Goal: Information Seeking & Learning: Learn about a topic

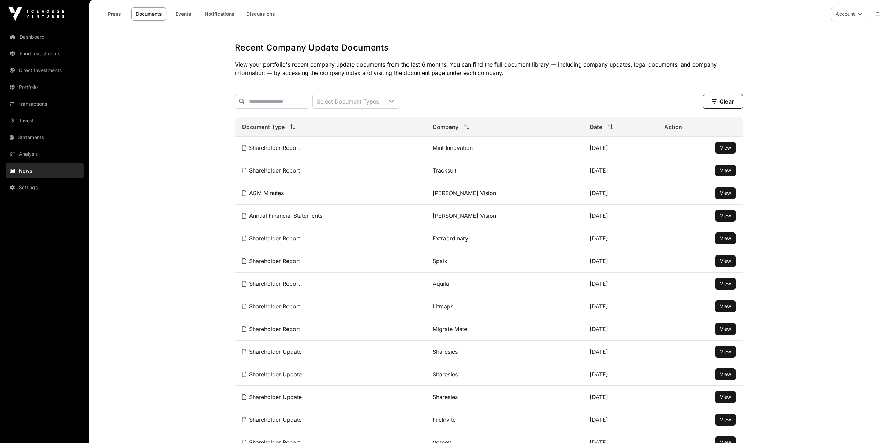
click at [58, 36] on link "Dashboard" at bounding box center [45, 36] width 78 height 15
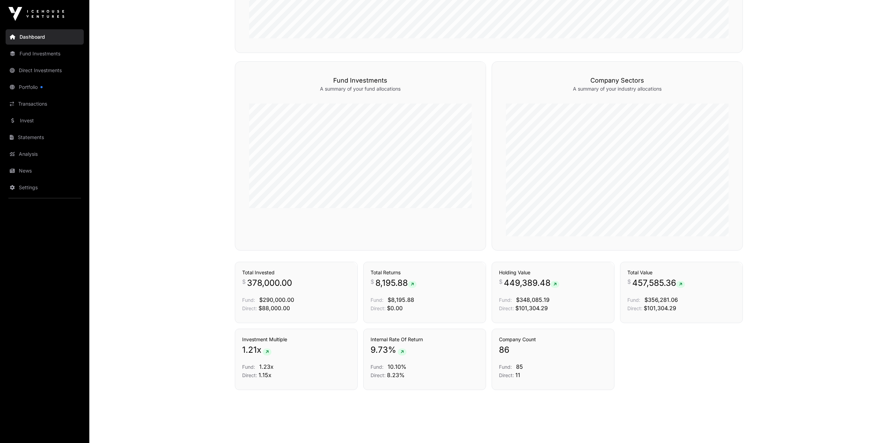
scroll to position [406, 0]
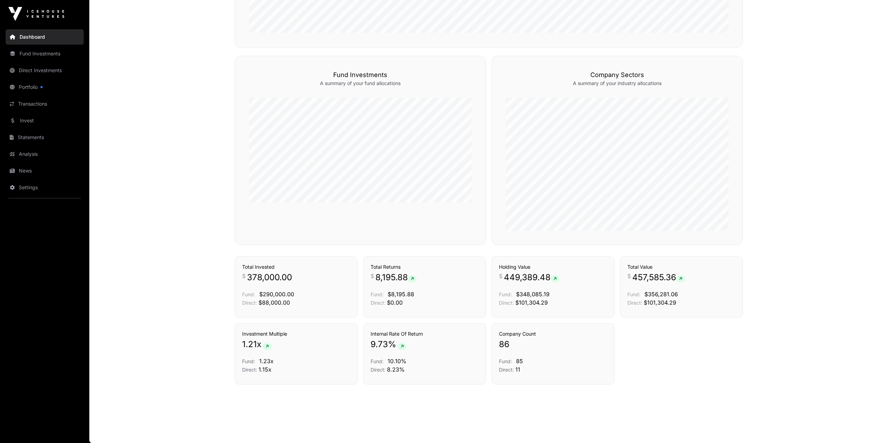
click at [21, 91] on link "Portfolio" at bounding box center [45, 87] width 78 height 15
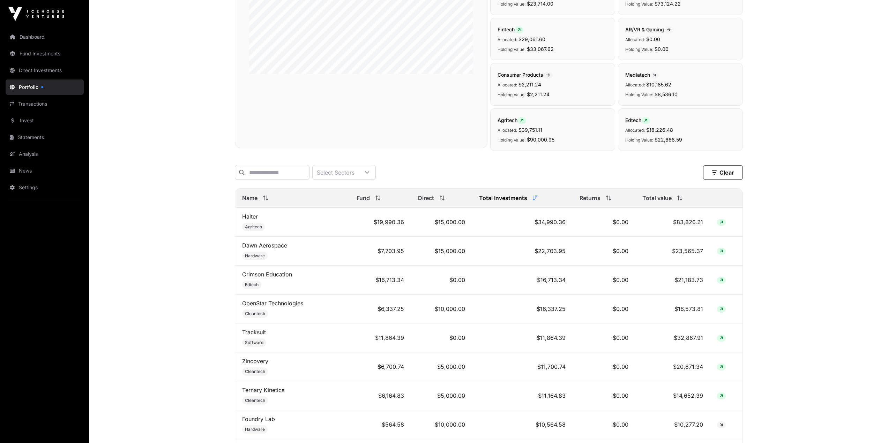
scroll to position [140, 0]
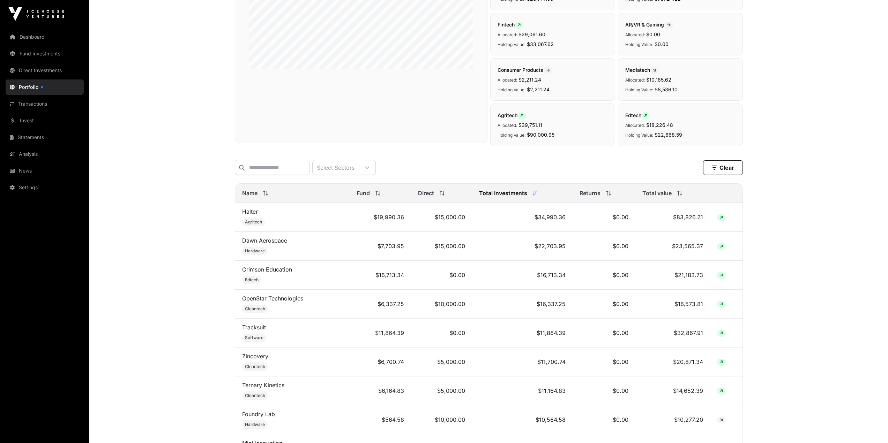
click at [673, 196] on div "Total value" at bounding box center [672, 193] width 60 height 8
click at [28, 104] on link "Transactions" at bounding box center [45, 103] width 78 height 15
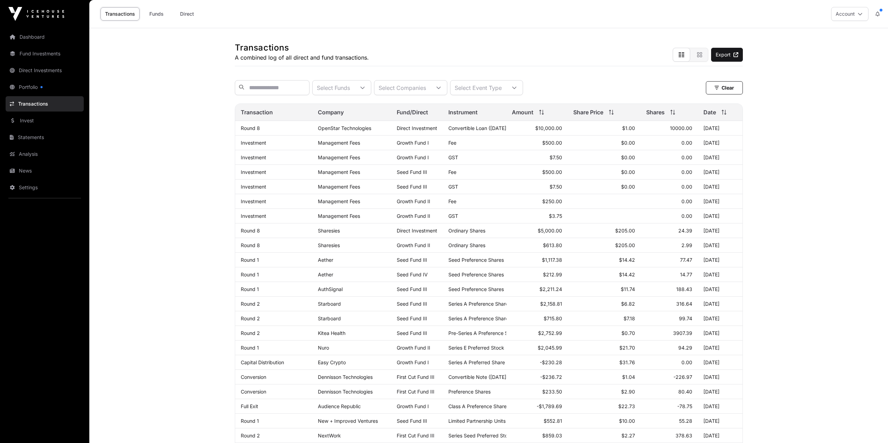
click at [345, 131] on link "OpenStar Technologies" at bounding box center [344, 128] width 53 height 6
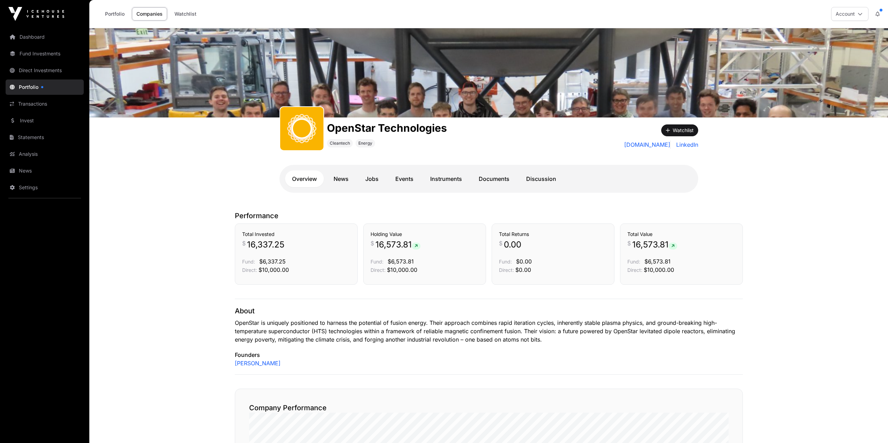
click at [439, 178] on link "Instruments" at bounding box center [446, 179] width 46 height 17
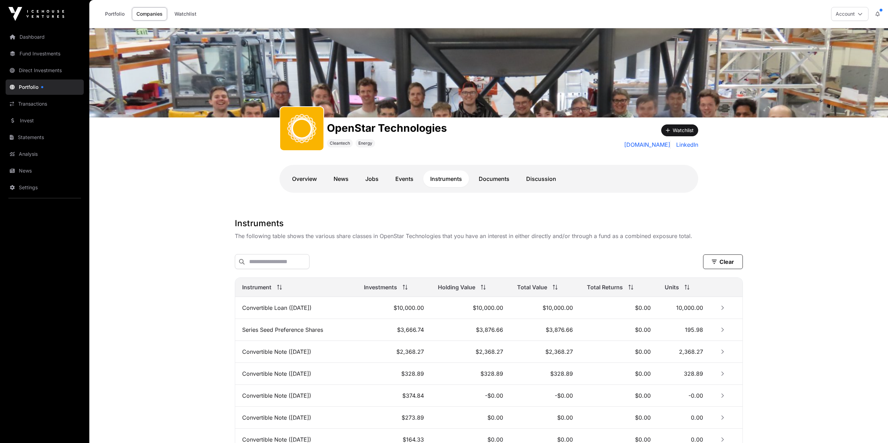
click at [280, 308] on td "Convertible Loan ([DATE])" at bounding box center [296, 308] width 122 height 22
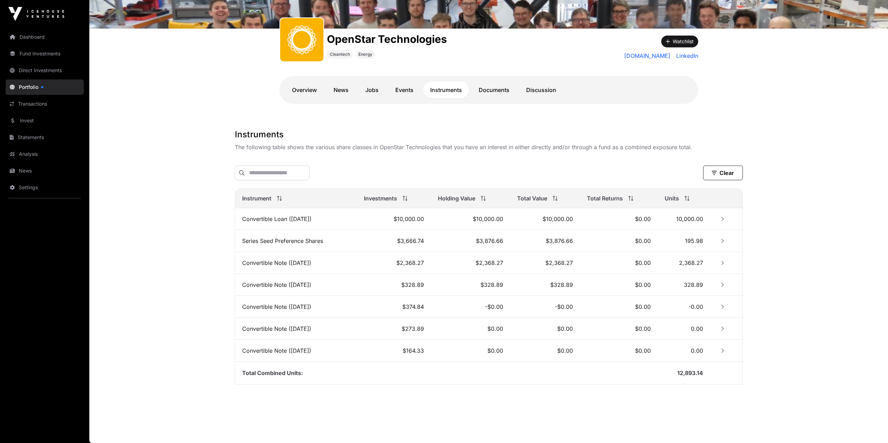
click at [483, 88] on link "Documents" at bounding box center [494, 90] width 45 height 17
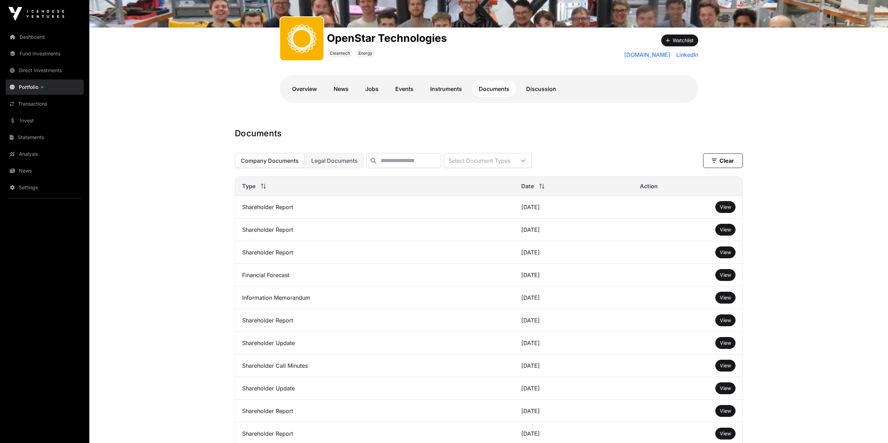
click at [30, 118] on link "Invest" at bounding box center [45, 120] width 78 height 15
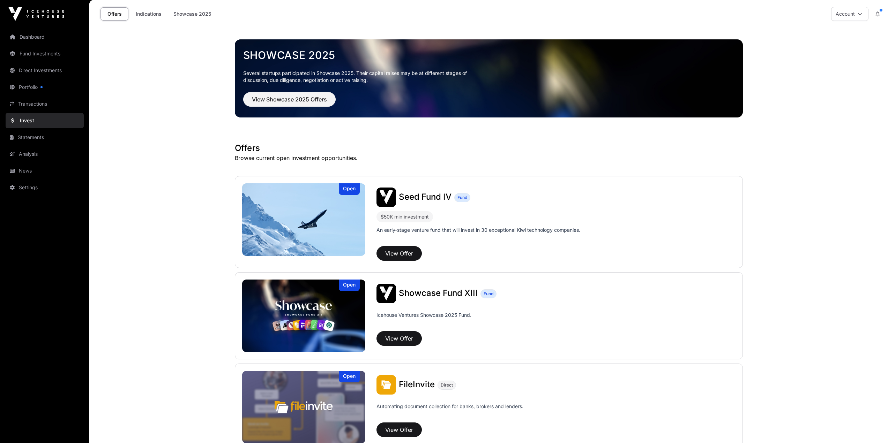
click at [25, 175] on link "News" at bounding box center [45, 170] width 78 height 15
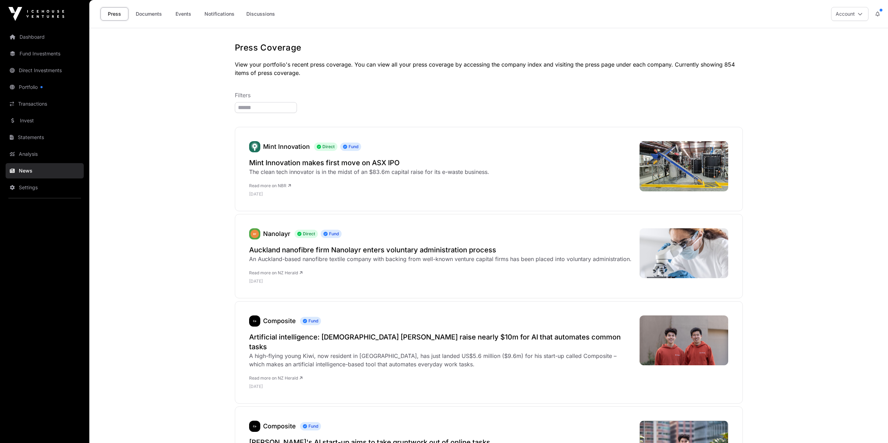
click at [188, 14] on link "Events" at bounding box center [183, 13] width 28 height 13
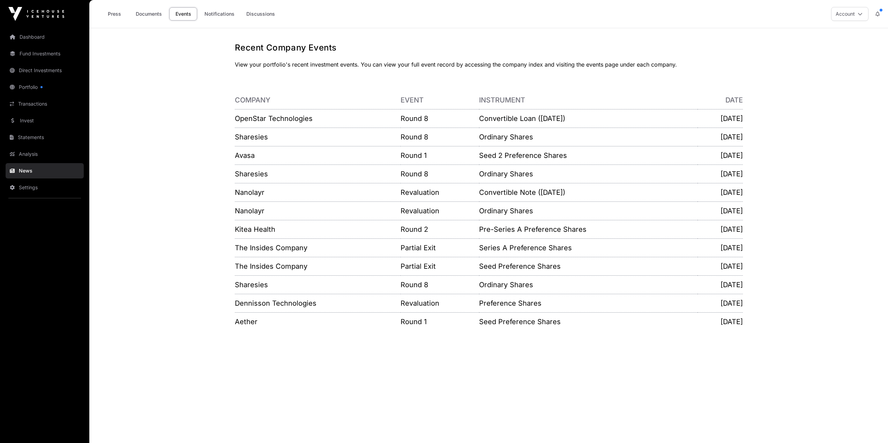
click at [289, 118] on link "OpenStar Technologies" at bounding box center [274, 118] width 78 height 8
